Goal: Task Accomplishment & Management: Manage account settings

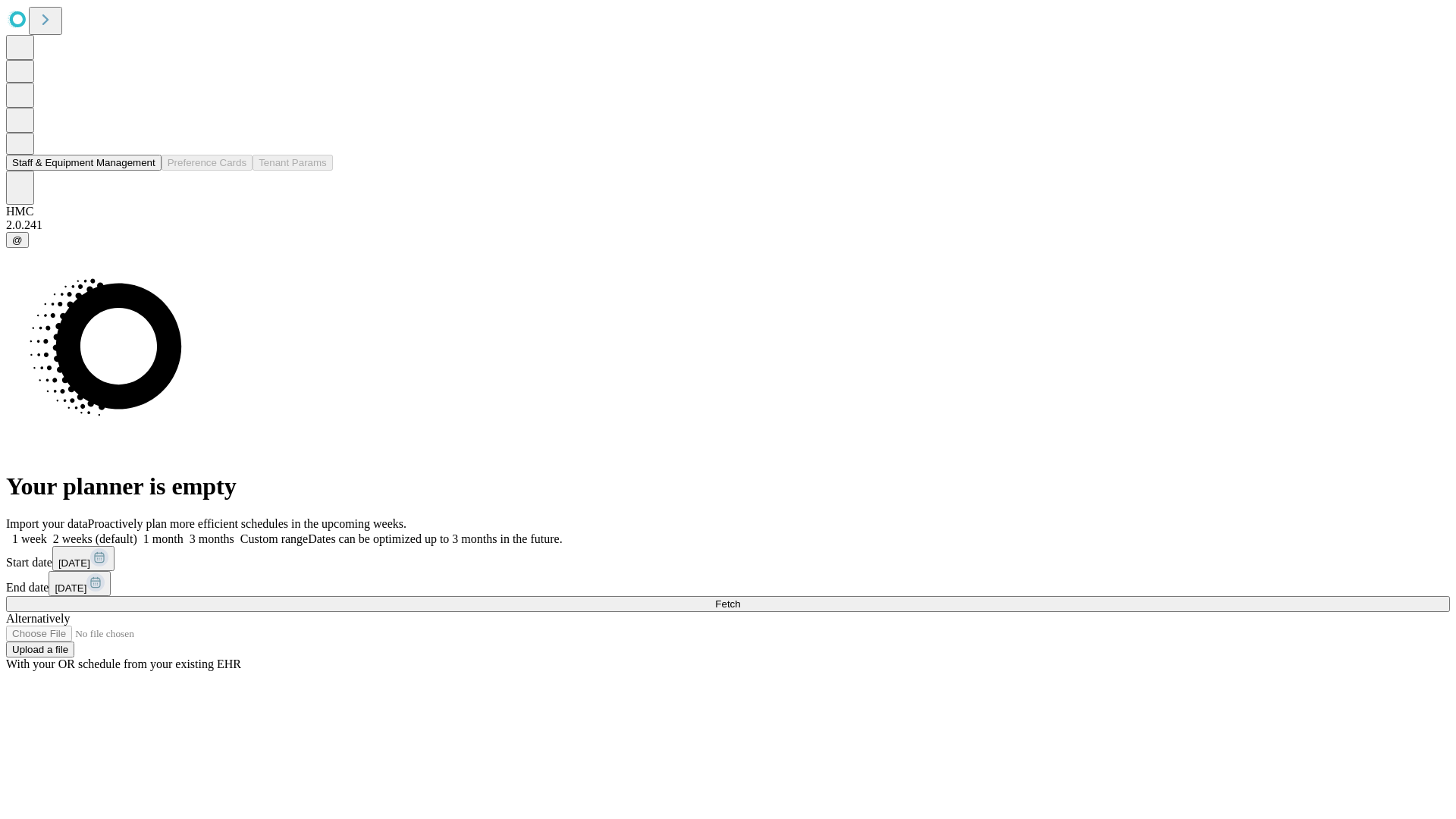
click at [142, 171] on button "Staff & Equipment Management" at bounding box center [84, 163] width 155 height 16
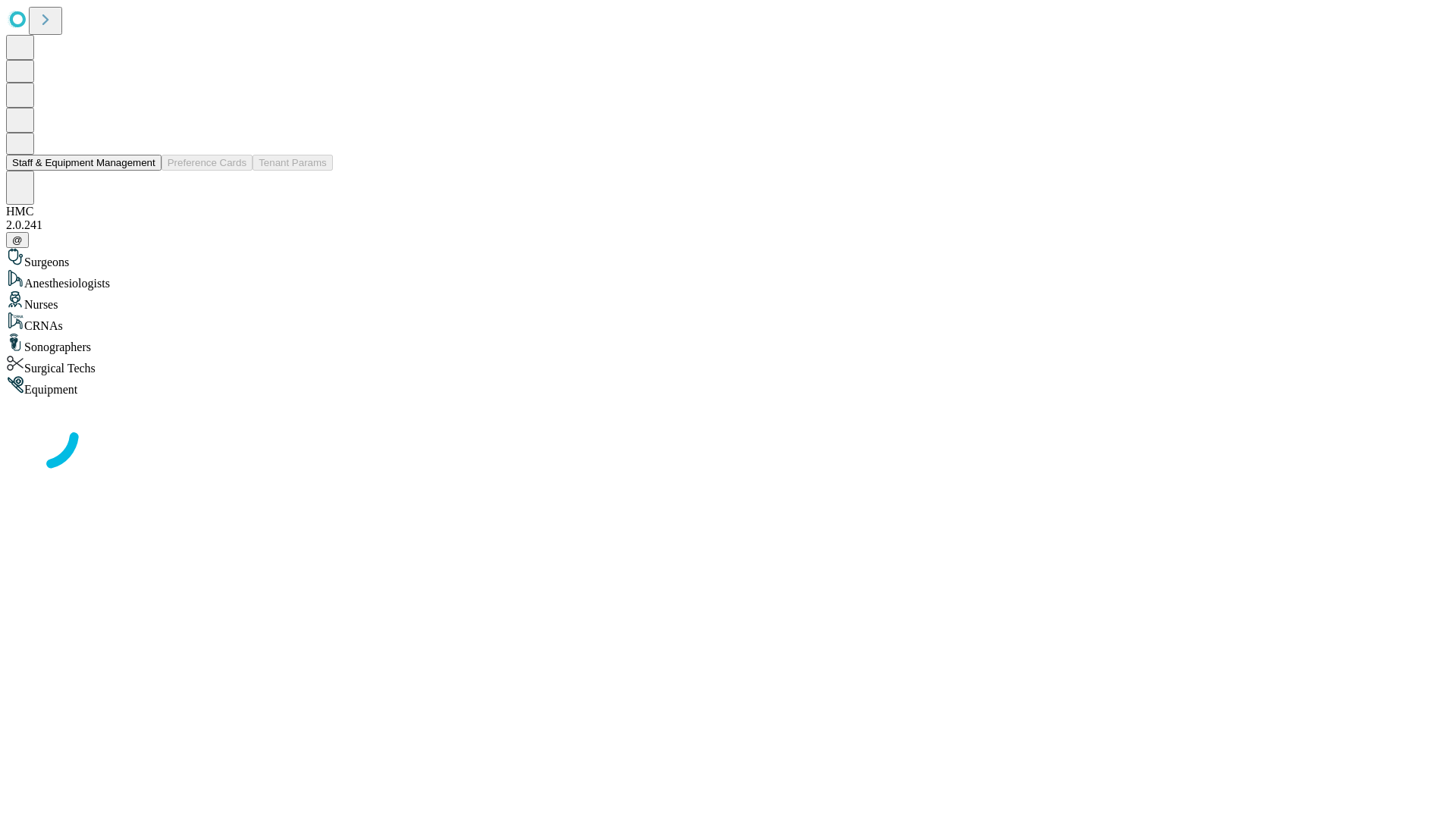
click at [145, 171] on button "Staff & Equipment Management" at bounding box center [84, 163] width 155 height 16
